Goal: Task Accomplishment & Management: Use online tool/utility

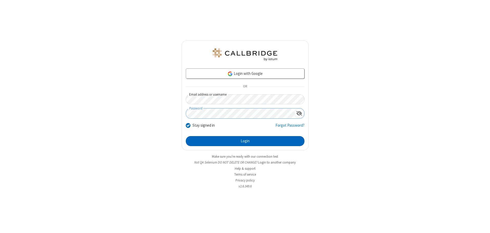
click at [245, 141] on button "Login" at bounding box center [245, 141] width 119 height 10
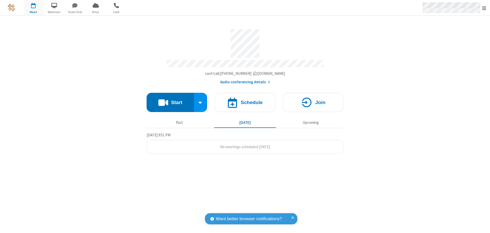
click at [484, 8] on span "Open menu" at bounding box center [484, 8] width 4 height 5
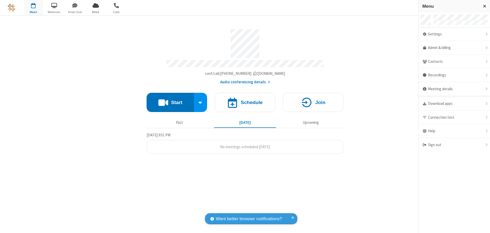
click at [96, 12] on span "Drive" at bounding box center [95, 12] width 19 height 5
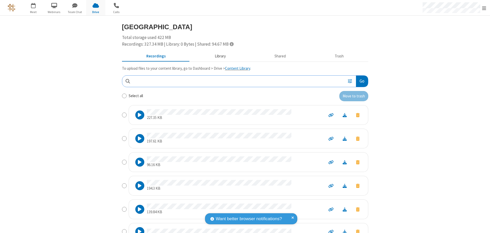
click at [218, 56] on button "Library" at bounding box center [220, 57] width 60 height 10
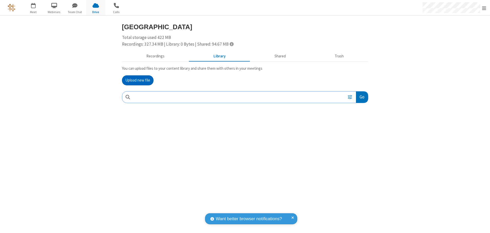
click at [138, 80] on button "Upload new file" at bounding box center [138, 80] width 32 height 10
